Goal: Task Accomplishment & Management: Manage account settings

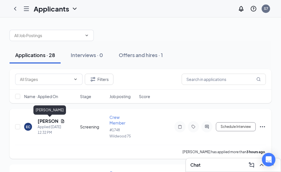
click at [47, 122] on h5 "[PERSON_NAME]" at bounding box center [48, 121] width 21 height 6
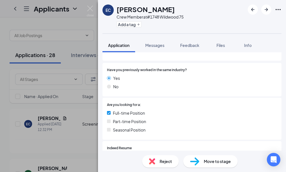
scroll to position [84, 0]
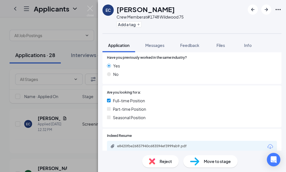
click at [213, 162] on span "Move to stage" at bounding box center [216, 161] width 27 height 6
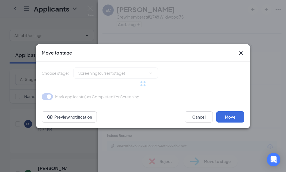
type input "Onsite Interview (next stage)"
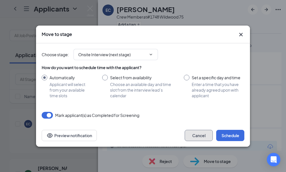
click at [196, 138] on button "Cancel" at bounding box center [198, 135] width 28 height 11
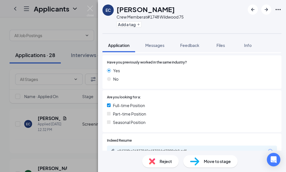
scroll to position [74, 0]
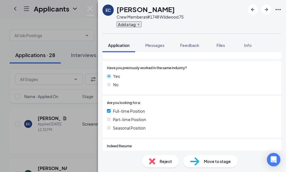
click at [128, 24] on button "Add a tag" at bounding box center [128, 24] width 25 height 6
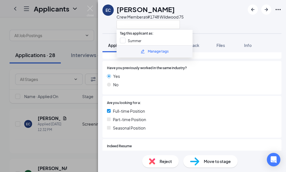
click at [200, 19] on div "EC [PERSON_NAME] Crew Member at #[STREET_ADDRESS]" at bounding box center [192, 16] width 188 height 33
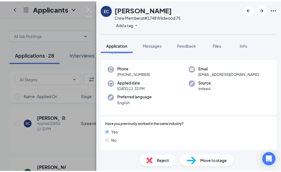
scroll to position [0, 0]
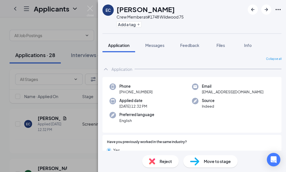
click at [173, 73] on div "Application" at bounding box center [191, 69] width 179 height 11
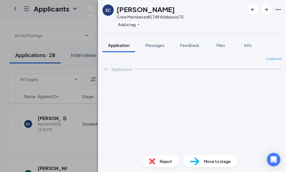
click at [85, 108] on div "EC [PERSON_NAME] Crew Member at #1748 Wildwood 75 Add a tag Application Message…" at bounding box center [143, 86] width 286 height 172
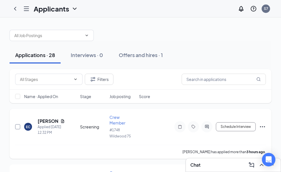
click at [18, 128] on input "checkbox" at bounding box center [17, 126] width 5 height 5
checkbox input "true"
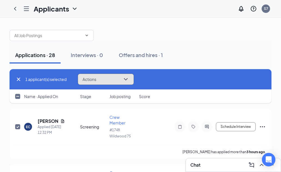
click at [128, 76] on icon "ChevronDown" at bounding box center [126, 79] width 7 height 7
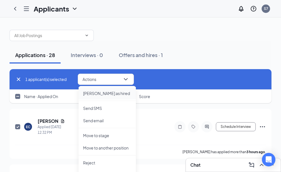
click at [91, 92] on p "[PERSON_NAME] as hired" at bounding box center [107, 93] width 48 height 6
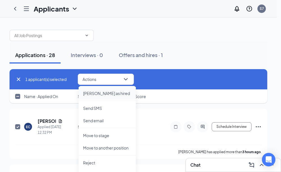
type input "Hiring Complete (final stage)"
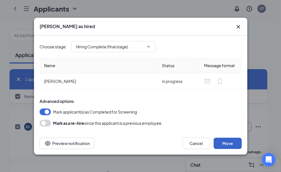
click at [222, 148] on button "Move" at bounding box center [228, 143] width 28 height 11
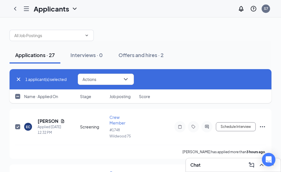
checkbox input "false"
click at [25, 7] on icon "Hamburger" at bounding box center [26, 8] width 7 height 7
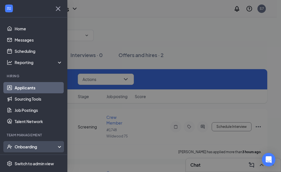
click at [26, 146] on div "Onboarding" at bounding box center [36, 147] width 43 height 6
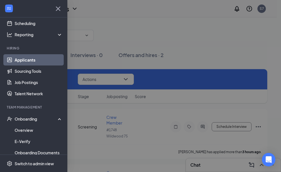
scroll to position [28, 0]
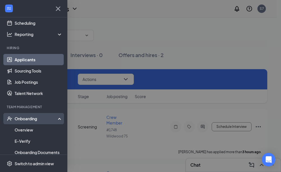
click at [28, 119] on div "Onboarding" at bounding box center [36, 119] width 43 height 6
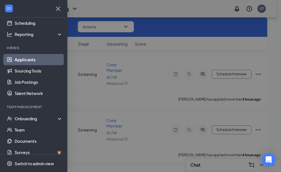
scroll to position [0, 0]
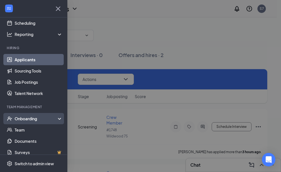
click at [25, 117] on div "Onboarding" at bounding box center [36, 119] width 43 height 6
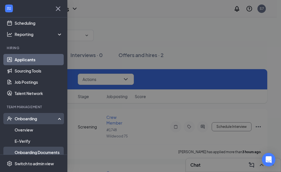
click at [26, 153] on link "Onboarding Documents" at bounding box center [39, 152] width 48 height 11
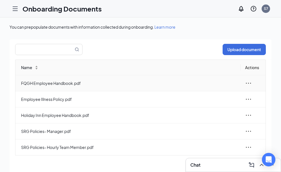
click at [248, 83] on icon "ellipsis" at bounding box center [248, 83] width 7 height 7
click at [169, 77] on td "FQGH Employee Handbook.pdf" at bounding box center [127, 83] width 225 height 16
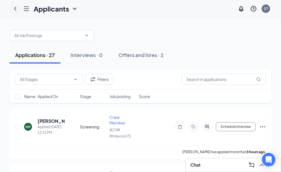
click at [15, 9] on icon "ChevronLeft" at bounding box center [15, 8] width 7 height 7
click at [28, 8] on icon "Hamburger" at bounding box center [26, 8] width 7 height 7
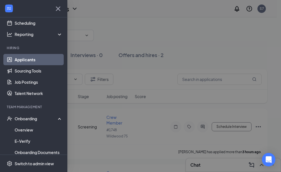
click at [143, 55] on div at bounding box center [140, 86] width 281 height 172
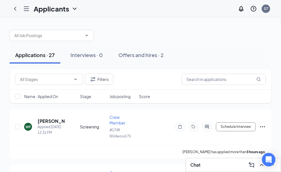
click at [143, 55] on div "Offers and hires · 2" at bounding box center [141, 54] width 45 height 7
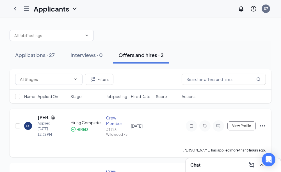
drag, startPoint x: 246, startPoint y: 130, endPoint x: 227, endPoint y: 145, distance: 24.2
click at [227, 143] on div "EC [PERSON_NAME] Applied [DATE] 12:32 PM Hiring Complete HIRED Crew Member #174…" at bounding box center [140, 128] width 251 height 29
click at [26, 7] on icon "Hamburger" at bounding box center [26, 8] width 7 height 7
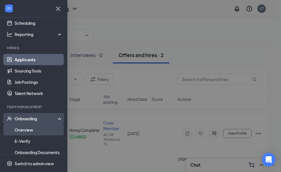
click at [20, 129] on link "Overview" at bounding box center [39, 129] width 48 height 11
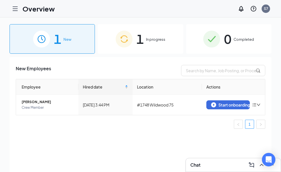
drag, startPoint x: 21, startPoint y: 129, endPoint x: 110, endPoint y: 56, distance: 114.6
click at [110, 56] on div "1 New 1 In progress 0 Completed New Employees Employee Hired date Location Acti…" at bounding box center [141, 107] width 262 height 166
click at [155, 39] on span "In progress" at bounding box center [155, 40] width 19 height 6
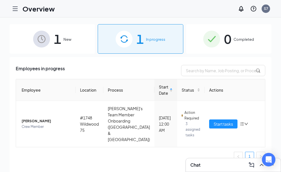
click at [64, 40] on span "New" at bounding box center [68, 40] width 8 height 6
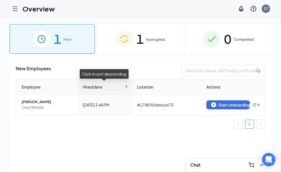
click at [125, 85] on div "Hired date" at bounding box center [105, 87] width 45 height 6
click at [97, 85] on span "Hired date" at bounding box center [103, 87] width 41 height 6
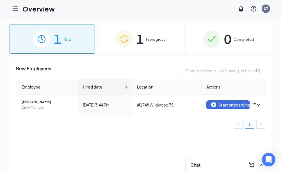
click at [50, 41] on img at bounding box center [41, 39] width 17 height 17
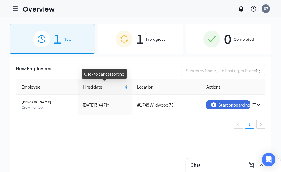
click at [123, 86] on div "Hired date" at bounding box center [105, 87] width 45 height 6
click at [125, 87] on div "Hired date" at bounding box center [105, 87] width 45 height 6
click at [91, 88] on span "Hired date" at bounding box center [103, 87] width 41 height 6
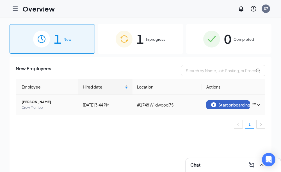
click at [214, 105] on img "button" at bounding box center [213, 104] width 5 height 5
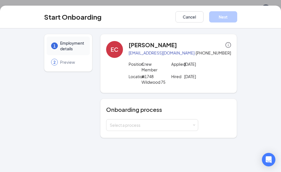
scroll to position [25, 0]
click at [127, 126] on div "Select a process" at bounding box center [151, 125] width 82 height 6
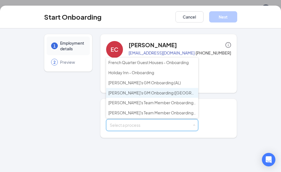
click at [159, 93] on span "[PERSON_NAME]'s GM Onboarding ([GEOGRAPHIC_DATA] & [GEOGRAPHIC_DATA])" at bounding box center [185, 92] width 154 height 5
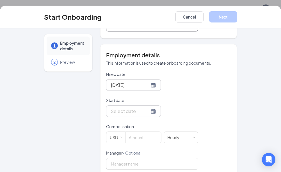
scroll to position [141, 0]
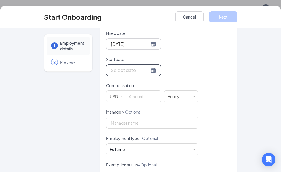
click at [148, 70] on div at bounding box center [133, 70] width 45 height 7
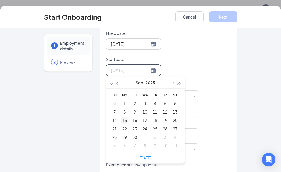
type input "[DATE]"
click at [125, 120] on div "15" at bounding box center [124, 120] width 7 height 7
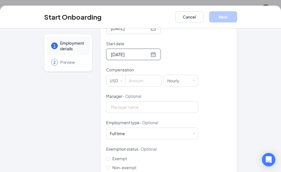
scroll to position [169, 0]
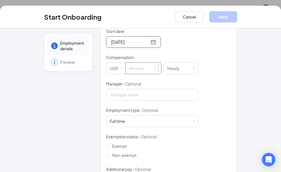
click at [137, 70] on input at bounding box center [144, 68] width 36 height 11
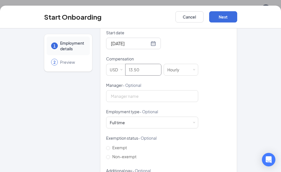
scroll to position [195, 0]
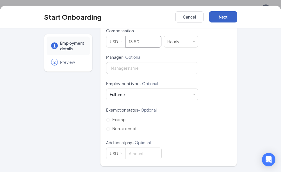
type input "13.5"
click at [222, 17] on button "Next" at bounding box center [223, 16] width 28 height 11
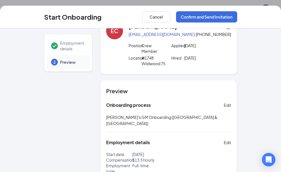
scroll to position [37, 0]
